Goal: Obtain resource: Obtain resource

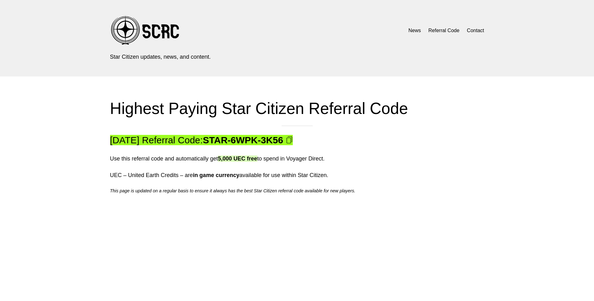
click at [277, 142] on strong "STAR-6WPK-3K56" at bounding box center [243, 140] width 80 height 10
drag, startPoint x: 233, startPoint y: 140, endPoint x: 280, endPoint y: 142, distance: 47.8
click at [283, 141] on strong "STAR-6WPK-3K56" at bounding box center [243, 140] width 80 height 10
drag, startPoint x: 231, startPoint y: 141, endPoint x: 307, endPoint y: 140, distance: 75.8
click at [283, 140] on strong "STAR-6WPK-3K56" at bounding box center [243, 140] width 80 height 10
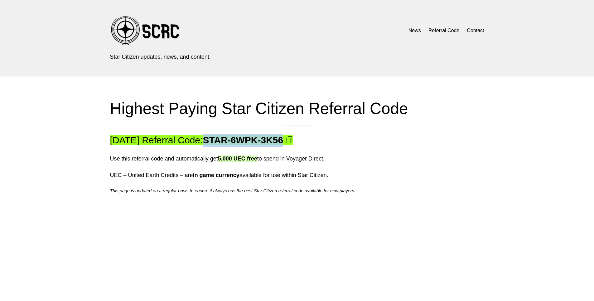
click at [293, 142] on img at bounding box center [289, 139] width 7 height 7
copy strong "STAR-6WPK-3K56"
click at [203, 168] on div "[DATE] Referral Code: STAR-6WPK-3K56 Use this referral code and automatically g…" at bounding box center [241, 164] width 262 height 61
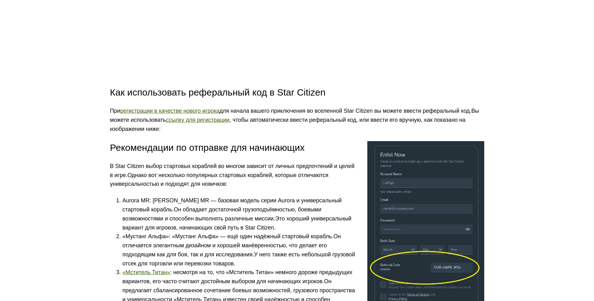
scroll to position [374, 0]
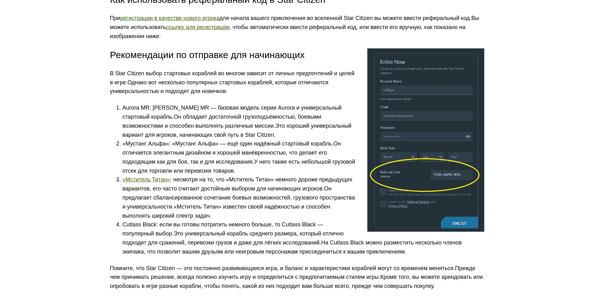
click at [81, 206] on main "Самый высокооплачиваемый реферальный код Star Citizen Реферальный код на [DATE]…" at bounding box center [297, 182] width 594 height 915
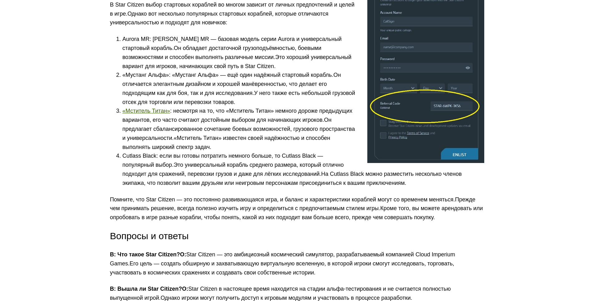
scroll to position [329, 0]
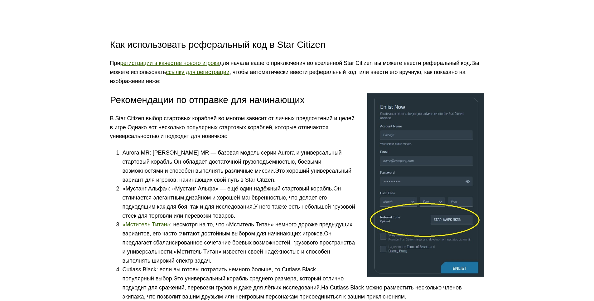
click at [304, 100] on div "Реферальный код на [DATE]: STAR-6WPK-3K56 Используйте этот реферальный код и ав…" at bounding box center [297, 253] width 374 height 861
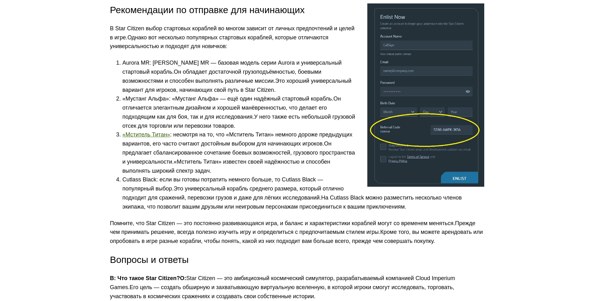
scroll to position [423, 0]
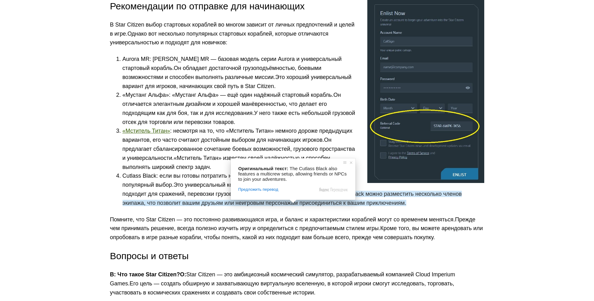
click at [295, 203] on span at bounding box center [293, 201] width 8 height 4
click at [299, 207] on li "Cutlass Black: если вы готовы потратить немного больше, то Cutlass Black — попу…" at bounding box center [304, 189] width 362 height 36
drag, startPoint x: 295, startPoint y: 208, endPoint x: 324, endPoint y: 208, distance: 29.6
click at [324, 206] on ya-tr-span "На Cutlass Black можно разместить несколько членов экипажа, что позволит вашим …" at bounding box center [292, 198] width 339 height 15
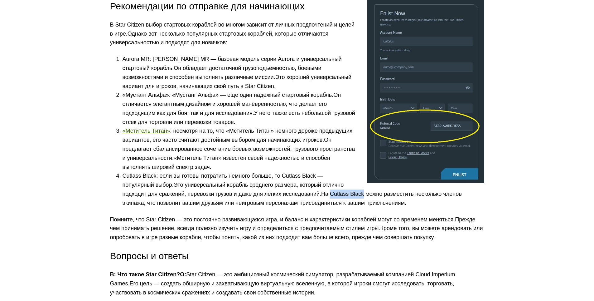
copy ya-tr-span "Cutlass Black"
